Goal: Navigation & Orientation: Find specific page/section

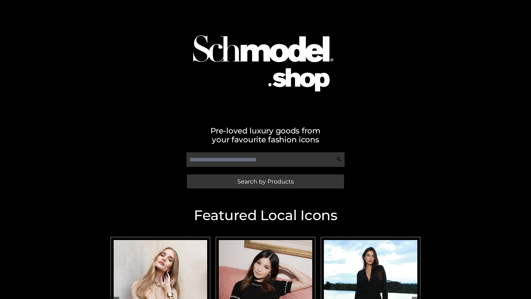
click at [265, 181] on span "Search by Products" at bounding box center [265, 181] width 56 height 6
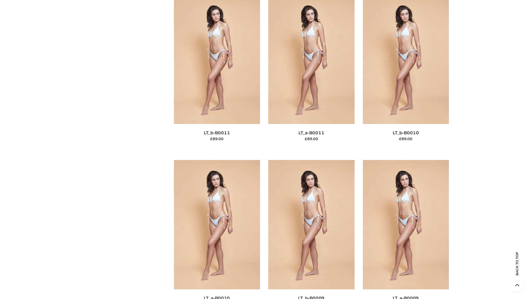
scroll to position [2485, 0]
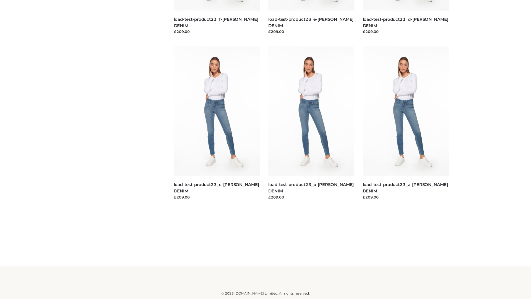
scroll to position [485, 0]
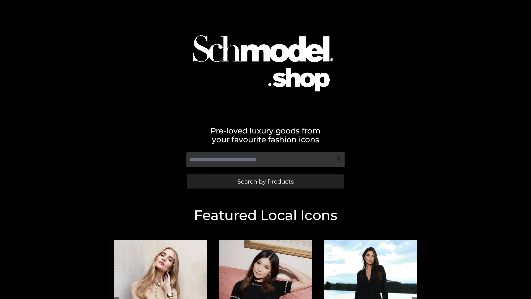
click at [265, 181] on span "Search by Products" at bounding box center [265, 181] width 56 height 6
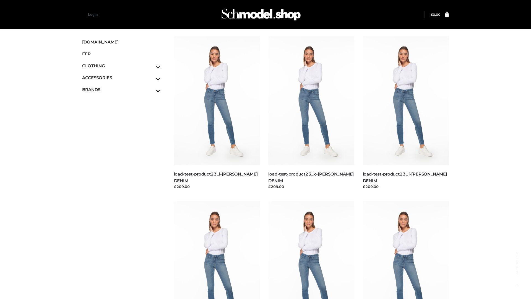
scroll to position [485, 0]
